Goal: Task Accomplishment & Management: Manage account settings

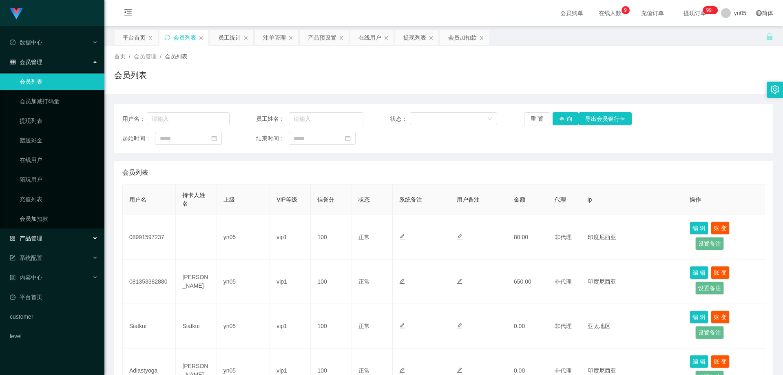
click at [41, 240] on span "产品管理" at bounding box center [26, 238] width 33 height 7
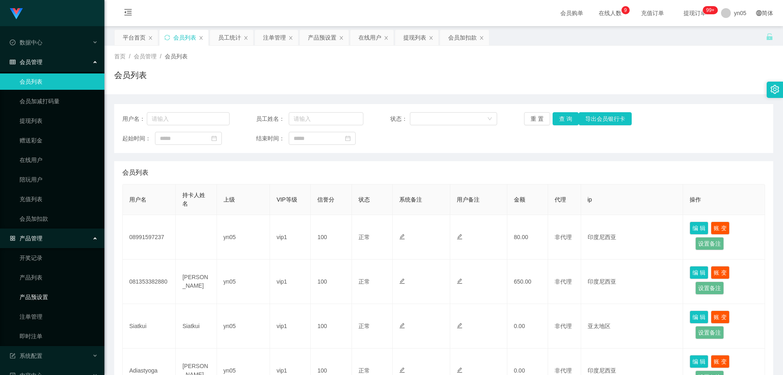
click at [46, 296] on link "产品预设置" at bounding box center [59, 297] width 78 height 16
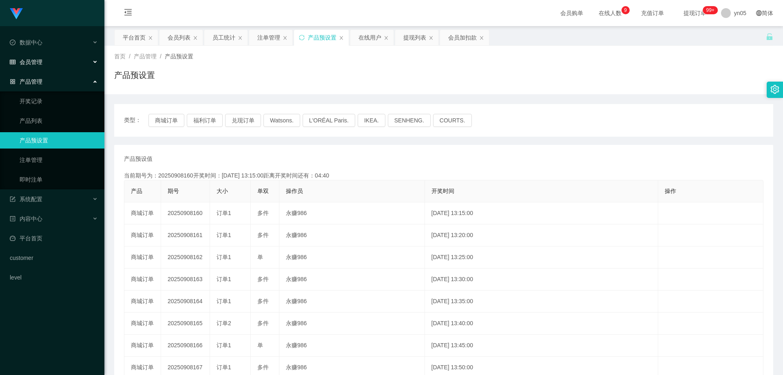
click at [56, 63] on div "会员管理" at bounding box center [52, 62] width 104 height 16
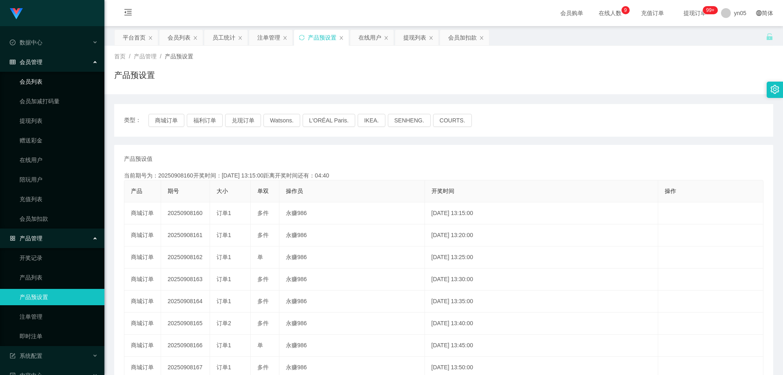
click at [49, 75] on link "会员列表" at bounding box center [59, 81] width 78 height 16
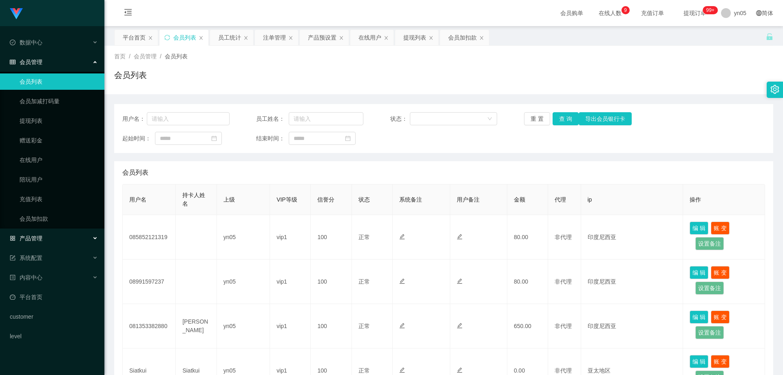
click at [35, 238] on span "产品管理" at bounding box center [26, 238] width 33 height 7
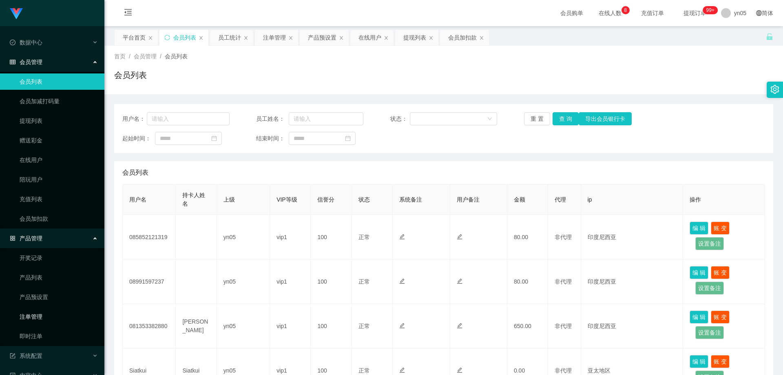
drag, startPoint x: 44, startPoint y: 318, endPoint x: 44, endPoint y: 306, distance: 11.8
click at [44, 318] on link "注单管理" at bounding box center [59, 316] width 78 height 16
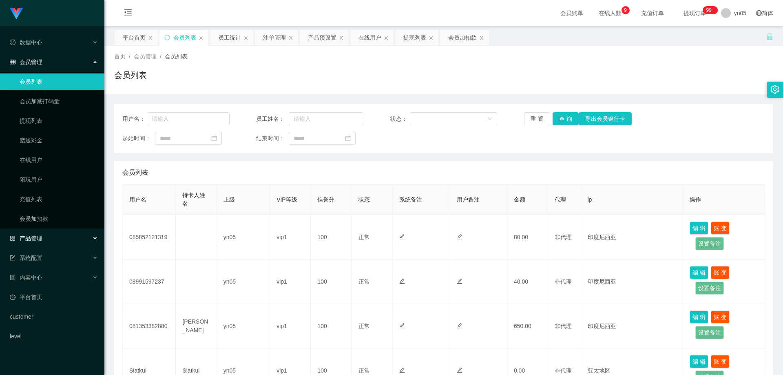
click at [49, 236] on div "产品管理" at bounding box center [52, 238] width 104 height 16
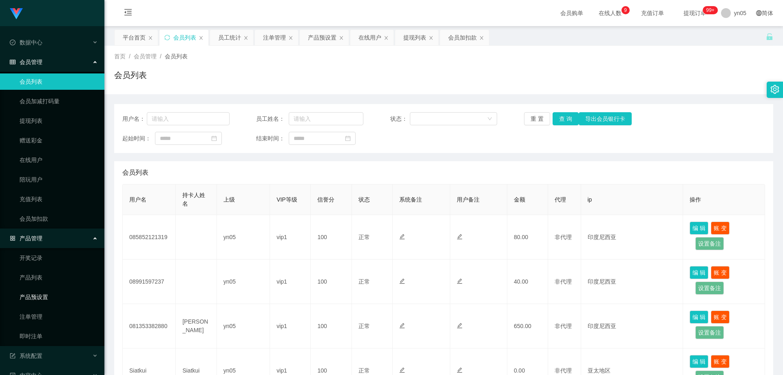
click at [49, 299] on link "产品预设置" at bounding box center [59, 297] width 78 height 16
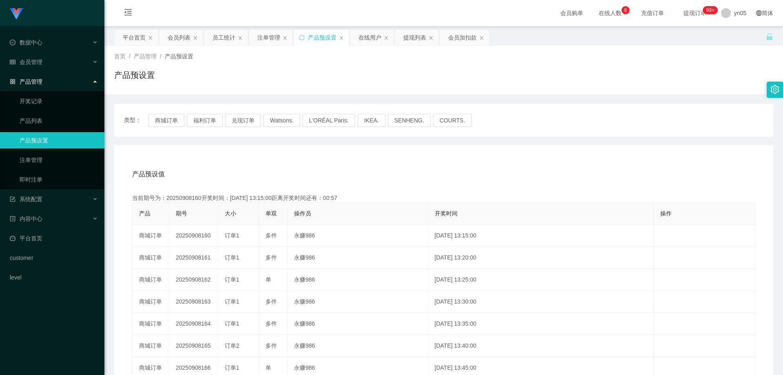
click at [52, 52] on li "数据中心" at bounding box center [52, 43] width 104 height 18
click at [49, 61] on div "会员管理" at bounding box center [52, 62] width 104 height 16
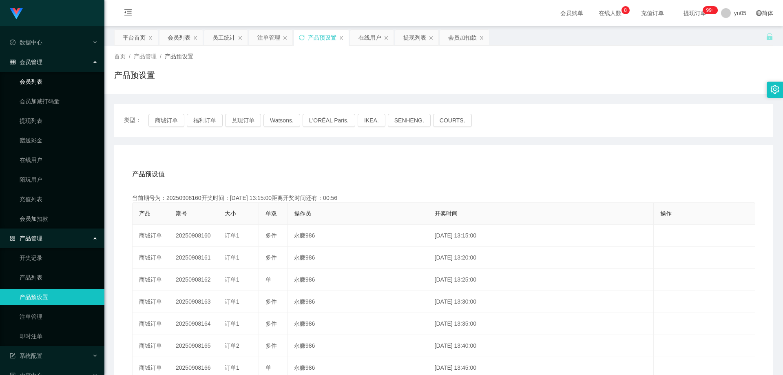
click at [48, 78] on link "会员列表" at bounding box center [59, 81] width 78 height 16
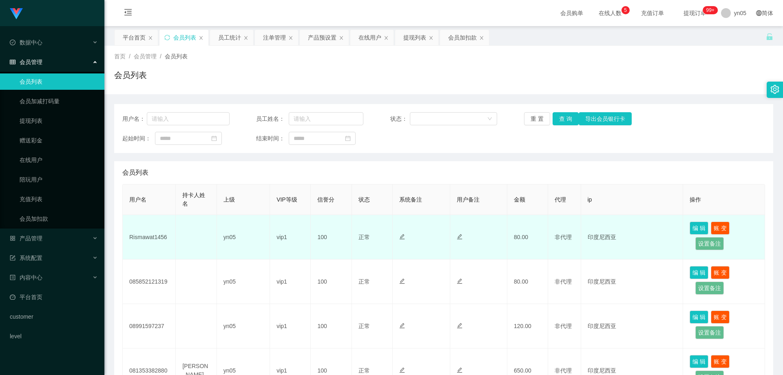
click at [148, 237] on td "Rismawat1456" at bounding box center [149, 237] width 53 height 44
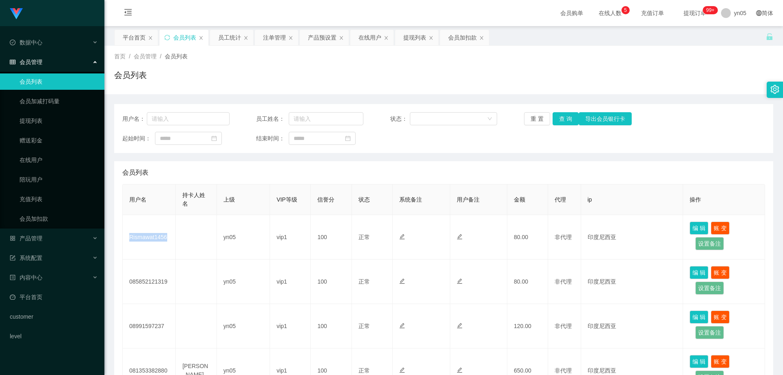
copy td "Rismawat1456"
click at [39, 237] on span "产品管理" at bounding box center [26, 238] width 33 height 7
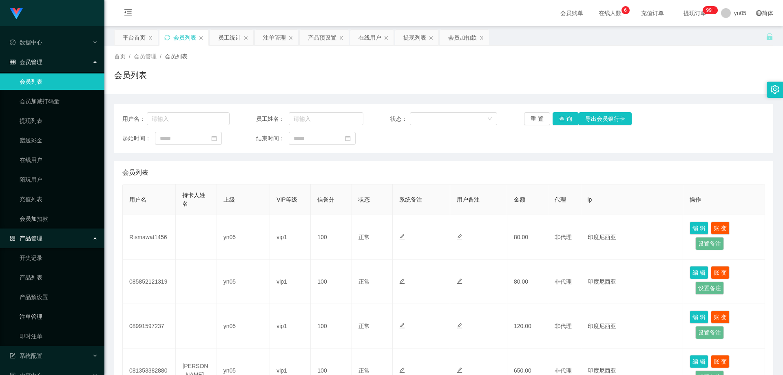
click at [42, 319] on link "注单管理" at bounding box center [59, 316] width 78 height 16
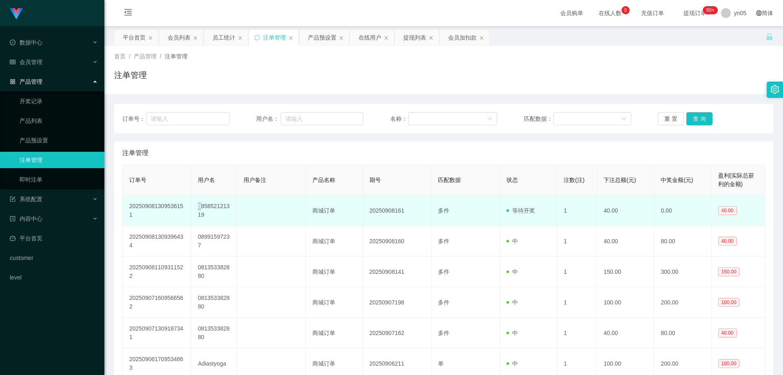
click at [199, 206] on td "085852121319" at bounding box center [214, 210] width 46 height 31
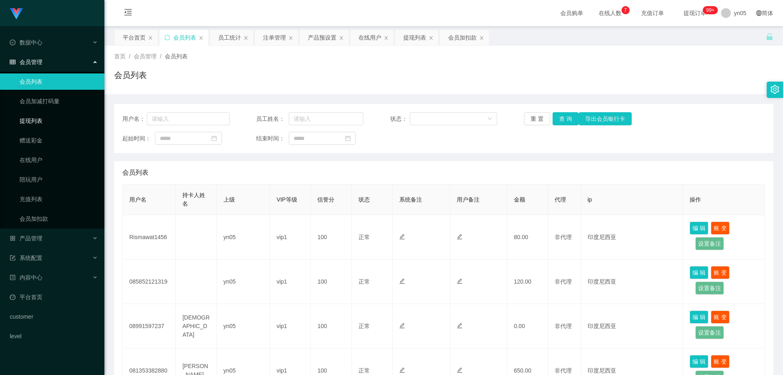
click at [41, 125] on link "提现列表" at bounding box center [59, 121] width 78 height 16
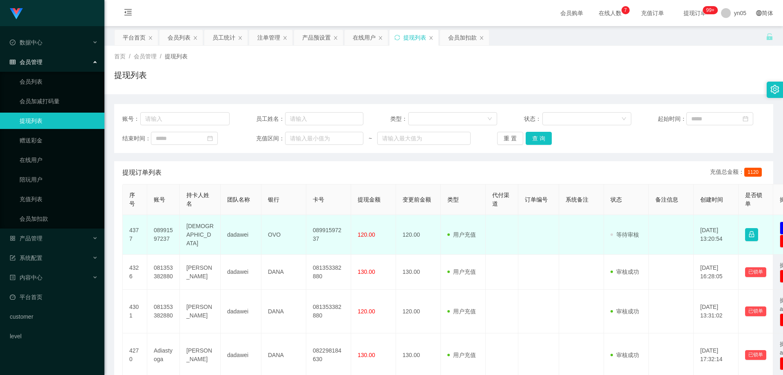
click at [197, 236] on td "[DEMOGRAPHIC_DATA]" at bounding box center [200, 235] width 41 height 40
copy td "[DEMOGRAPHIC_DATA]"
click at [157, 231] on td "08991597237" at bounding box center [163, 235] width 33 height 40
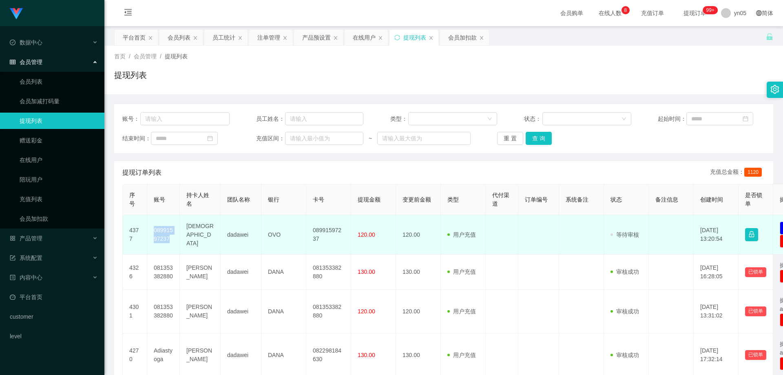
click at [157, 231] on td "08991597237" at bounding box center [163, 235] width 33 height 40
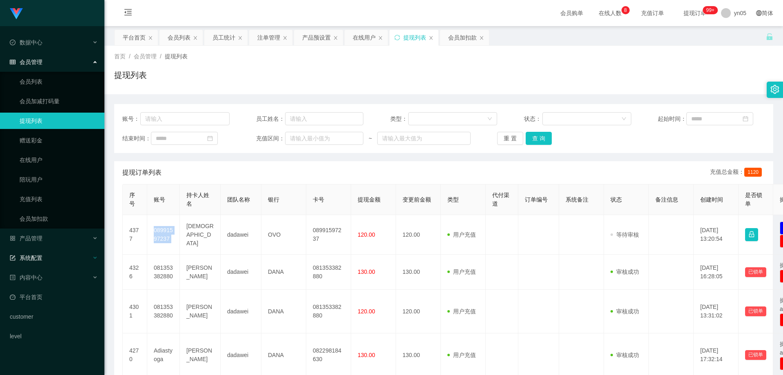
drag, startPoint x: 157, startPoint y: 231, endPoint x: 99, endPoint y: 261, distance: 65.7
click at [157, 231] on td "08991597237" at bounding box center [163, 235] width 33 height 40
copy td "08991597237"
click at [40, 81] on link "会员列表" at bounding box center [59, 81] width 78 height 16
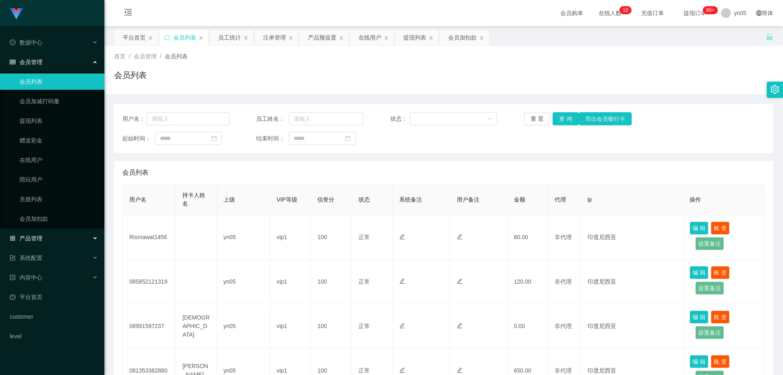
click at [46, 238] on div "产品管理" at bounding box center [52, 238] width 104 height 16
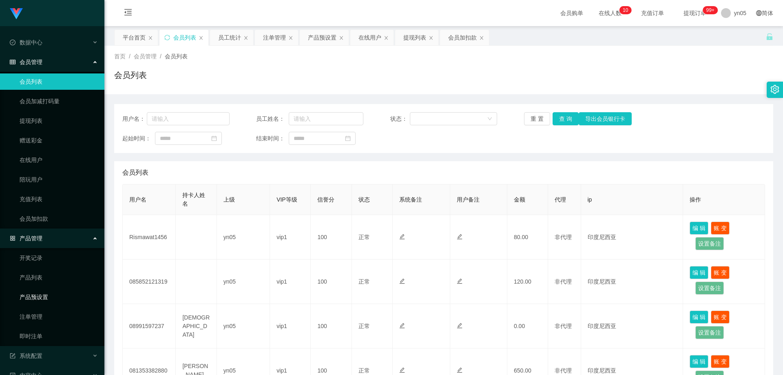
click at [42, 299] on link "产品预设置" at bounding box center [59, 297] width 78 height 16
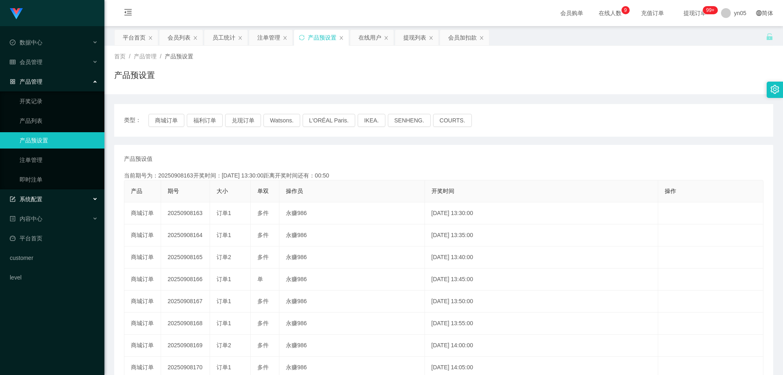
click at [39, 204] on div "系统配置" at bounding box center [52, 199] width 104 height 16
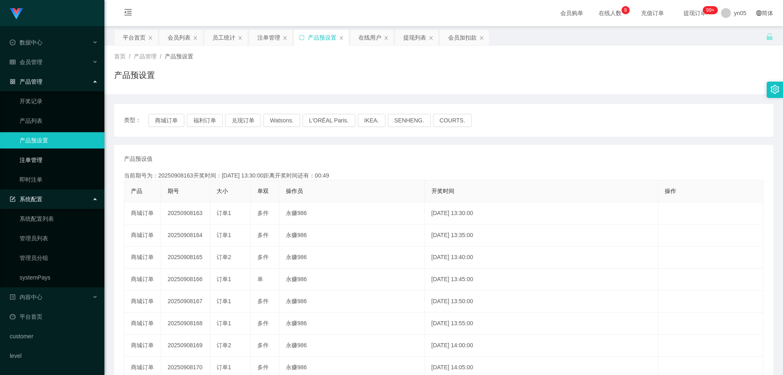
click at [33, 164] on link "注单管理" at bounding box center [59, 160] width 78 height 16
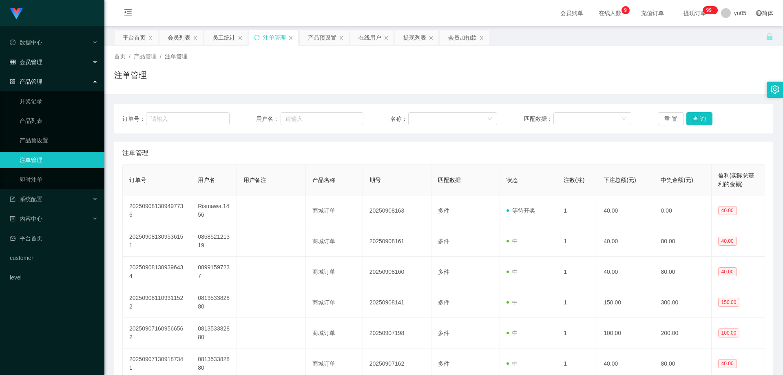
click at [43, 61] on div "会员管理" at bounding box center [52, 62] width 104 height 16
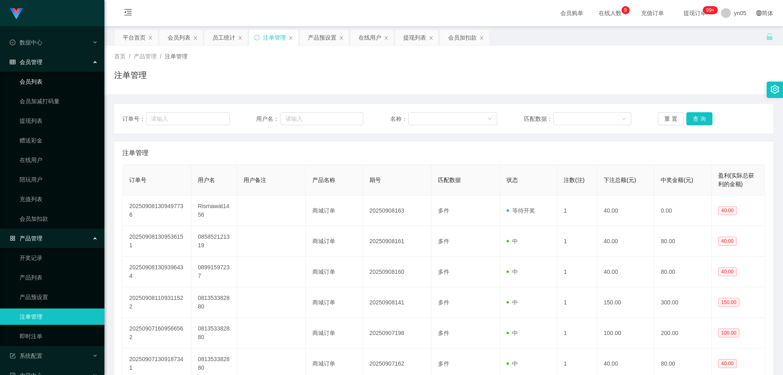
click at [38, 80] on link "会员列表" at bounding box center [59, 81] width 78 height 16
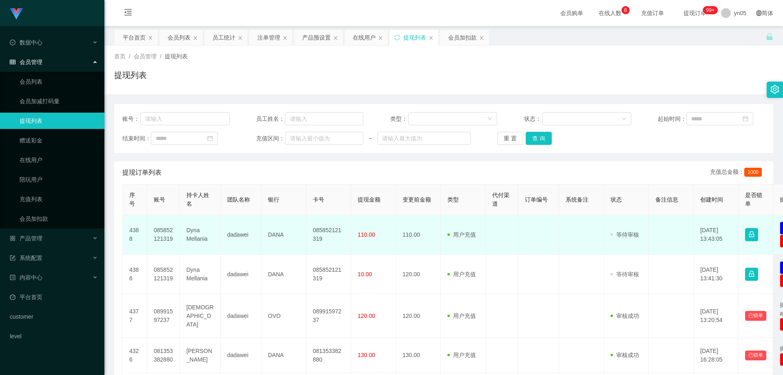
click at [167, 232] on td "085852121319" at bounding box center [163, 235] width 33 height 40
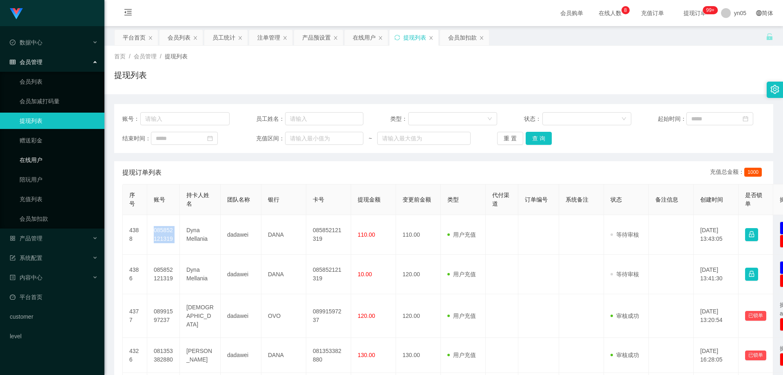
copy td "085852121319"
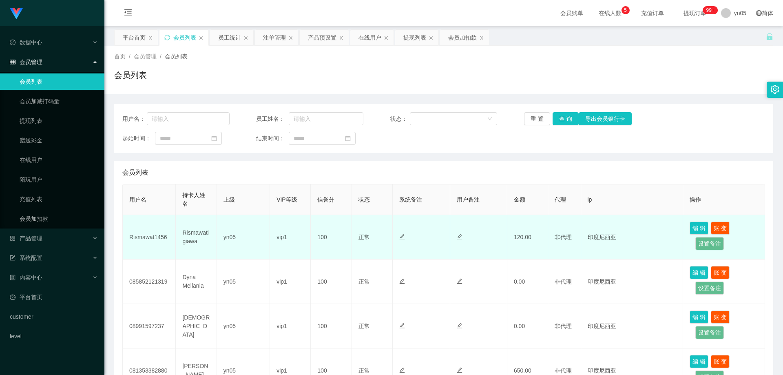
click at [148, 237] on td "Rismawat1456" at bounding box center [149, 237] width 53 height 44
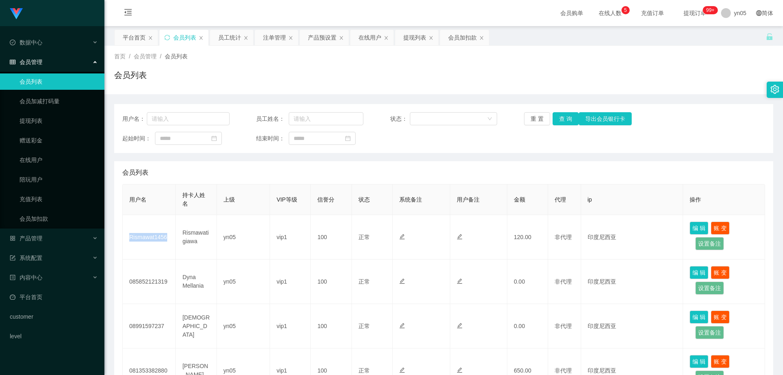
copy td "Rismawat1456"
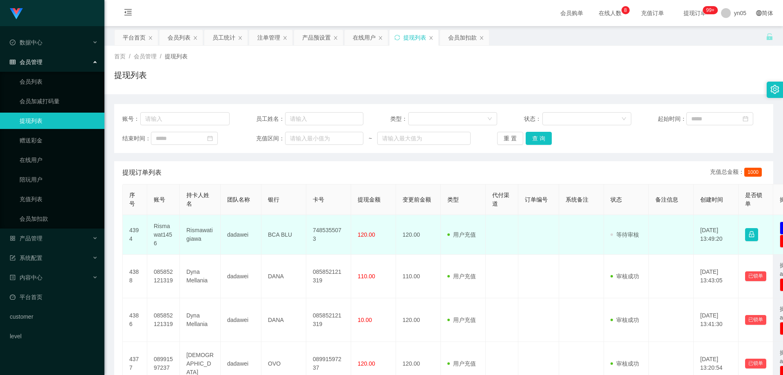
click at [167, 231] on td "Rismawat1456" at bounding box center [163, 235] width 33 height 40
click at [166, 231] on td "Rismawat1456" at bounding box center [163, 235] width 33 height 40
copy td "Rismawat1456"
